Goal: Find specific page/section: Find specific page/section

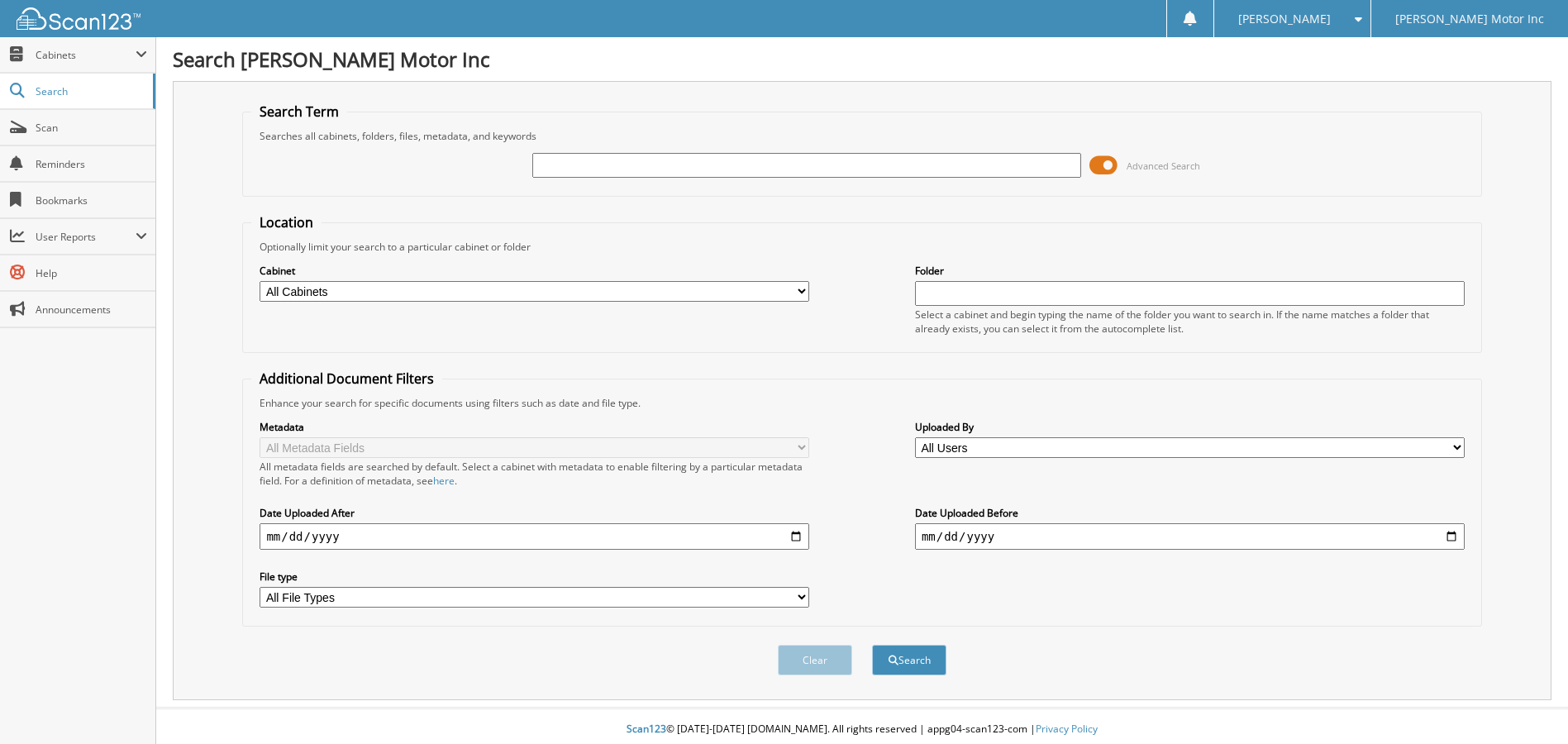
click at [602, 163] on input "text" at bounding box center [806, 165] width 549 height 24
type input "156004"
click at [898, 660] on button "Search" at bounding box center [909, 660] width 74 height 31
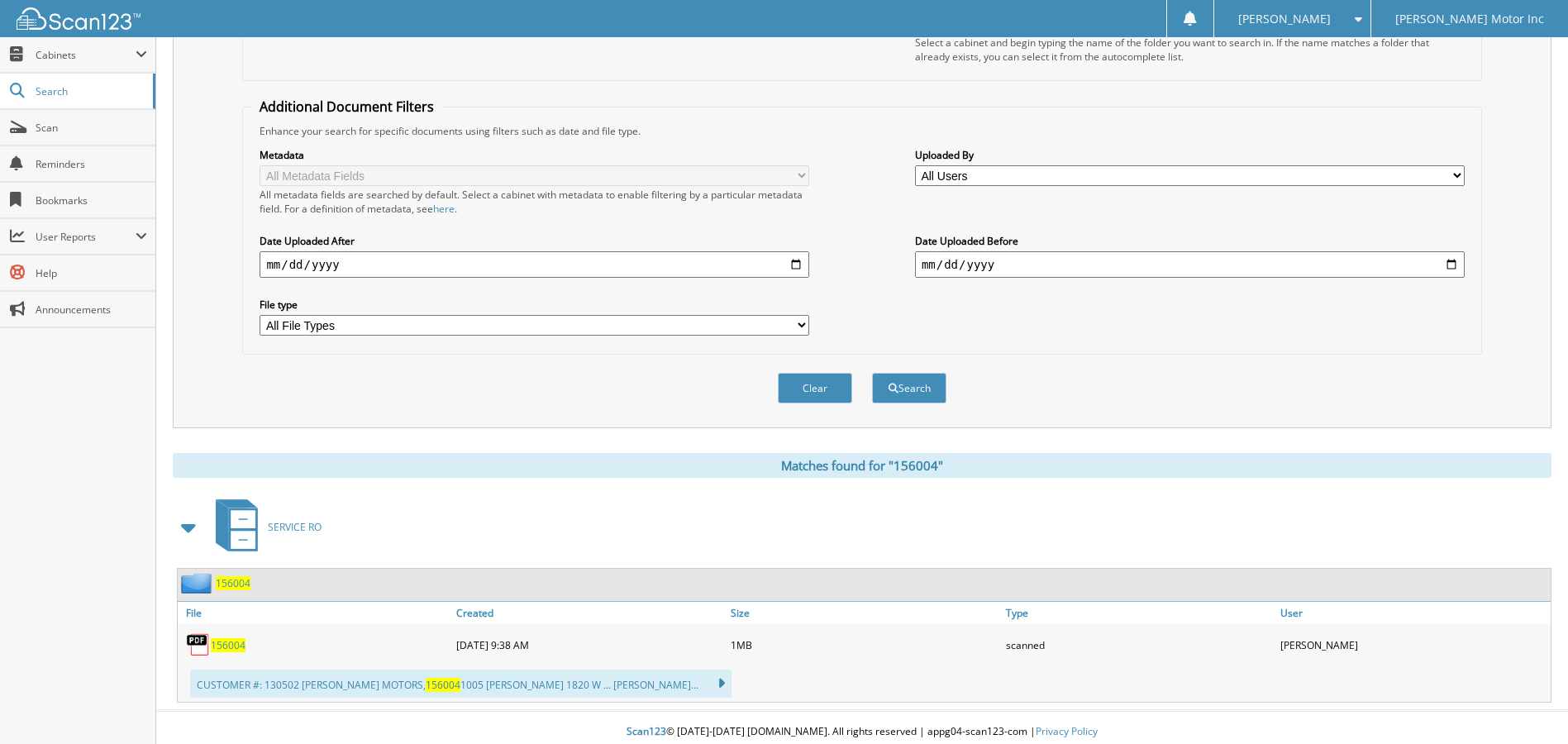
scroll to position [281, 0]
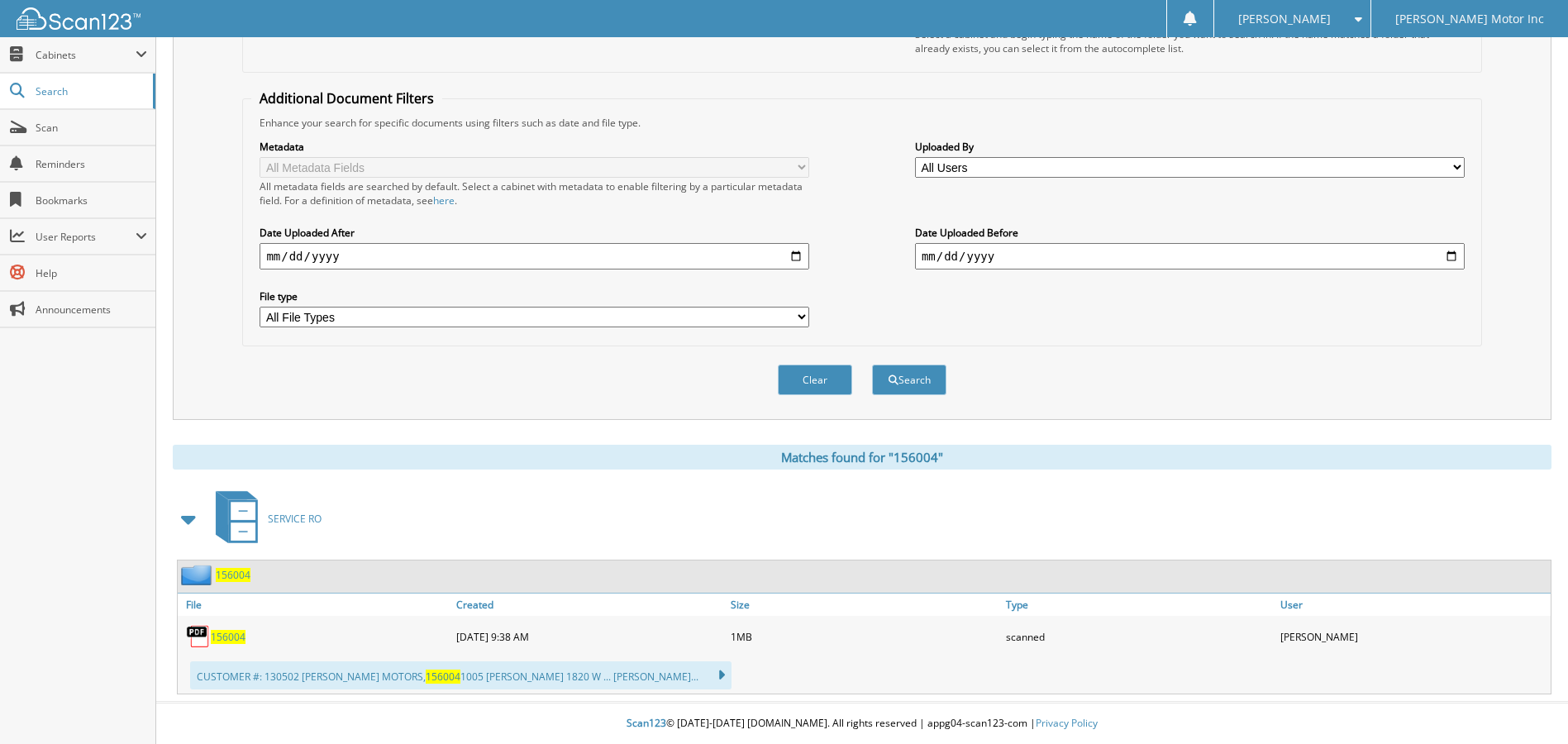
click at [222, 637] on span "156004" at bounding box center [228, 637] width 34 height 14
